Goal: Transaction & Acquisition: Purchase product/service

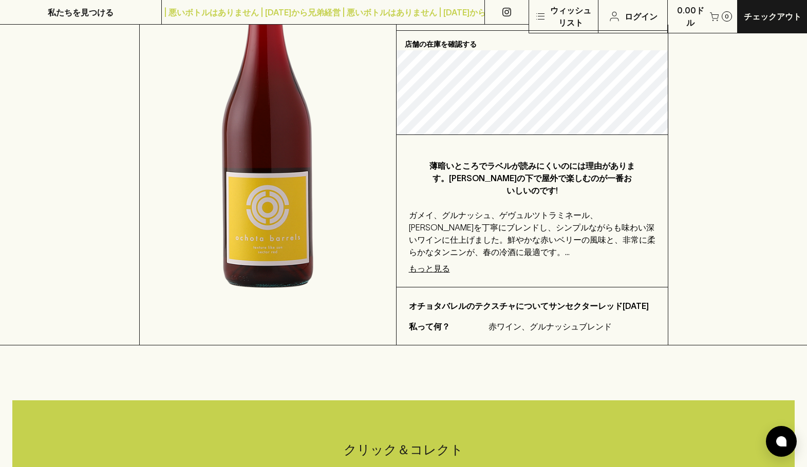
scroll to position [257, 0]
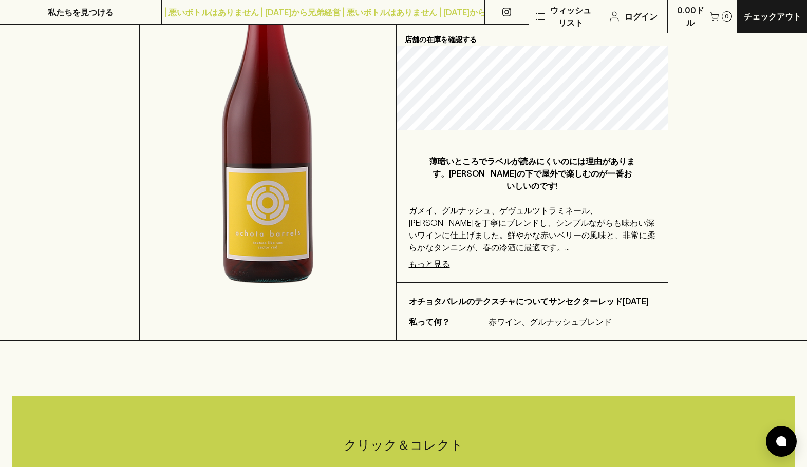
click at [416, 259] on font "もっと見る" at bounding box center [429, 263] width 41 height 9
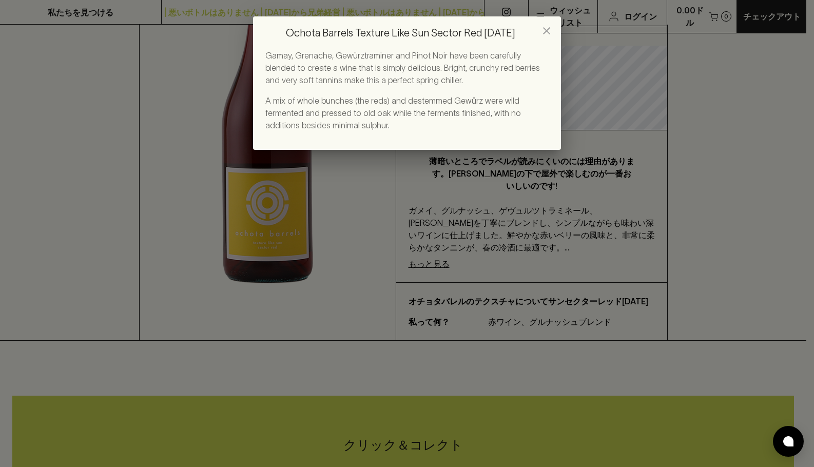
click at [546, 33] on icon "close" at bounding box center [547, 31] width 12 height 12
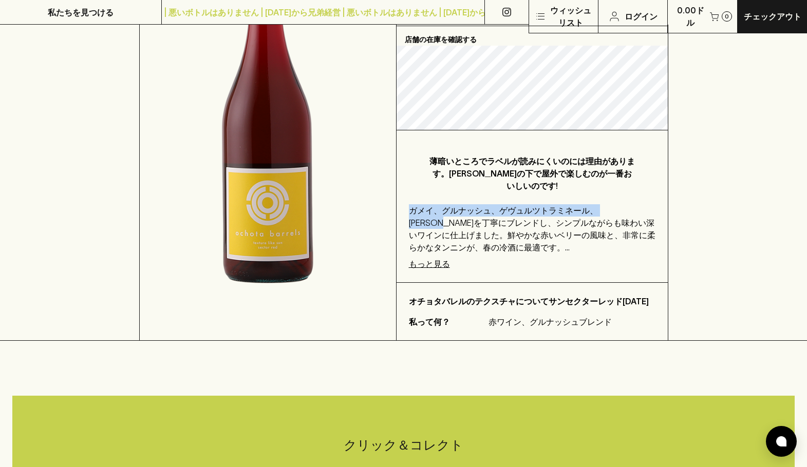
drag, startPoint x: 408, startPoint y: 198, endPoint x: 653, endPoint y: 198, distance: 245.0
click at [653, 206] on font "ガメイ、グルナッシュ、ゲヴュルツトラミネール、[PERSON_NAME]を丁寧にブレンドし、シンプルながらも味わい深いワインに仕上げました。鮮やかな赤いベリー…" at bounding box center [532, 229] width 246 height 46
copy font "ガメイ、グルナッシュ、ゲヴュルツトラミネール、ピノ・ノワール"
